Goal: Information Seeking & Learning: Learn about a topic

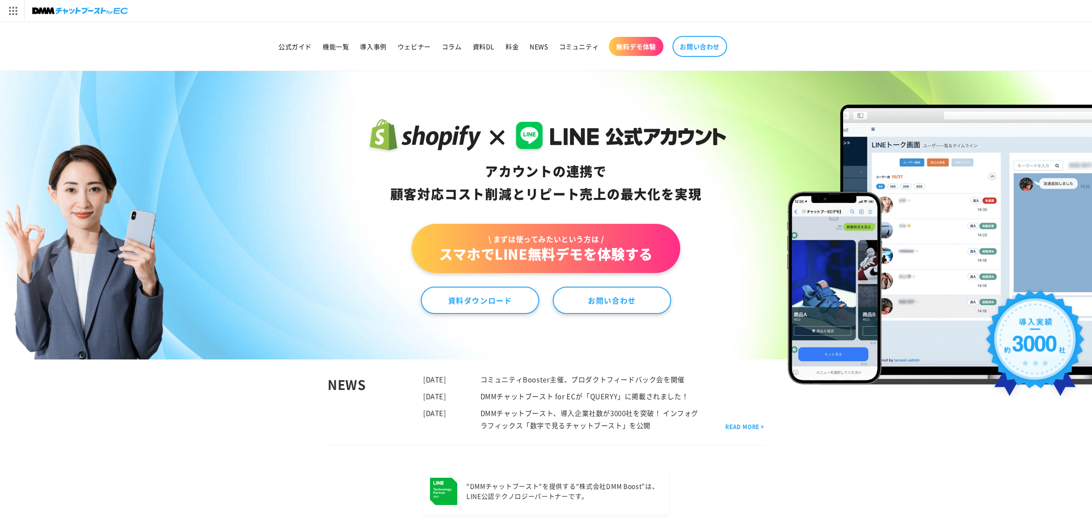
scroll to position [134, 0]
click at [509, 46] on span "料金" at bounding box center [512, 46] width 13 height 8
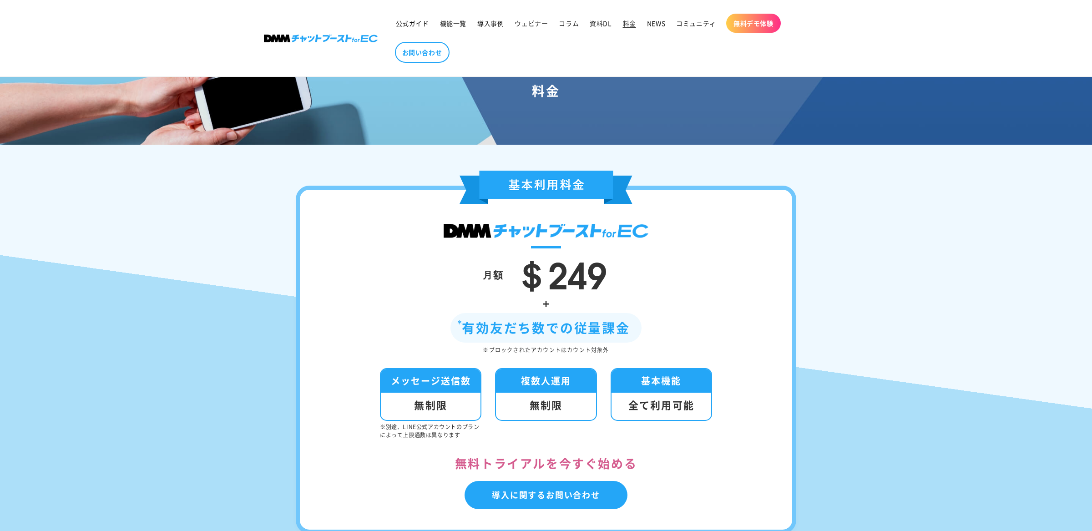
scroll to position [72, 0]
